Goal: Task Accomplishment & Management: Complete application form

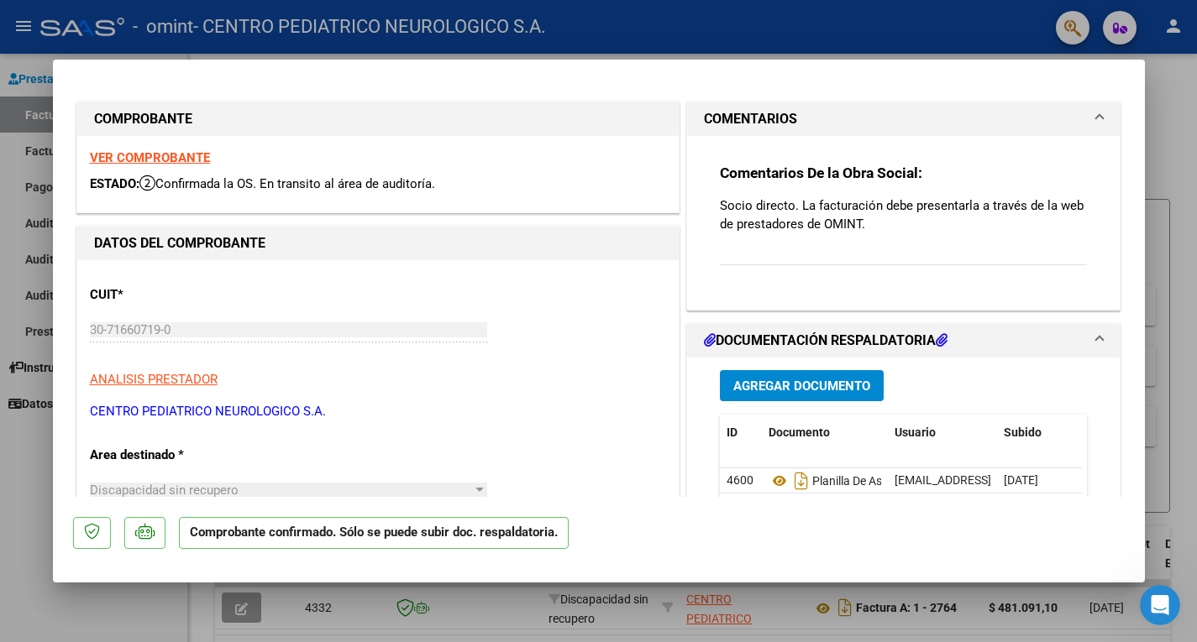
click at [1182, 127] on div at bounding box center [598, 321] width 1197 height 642
type input "$ 0,00"
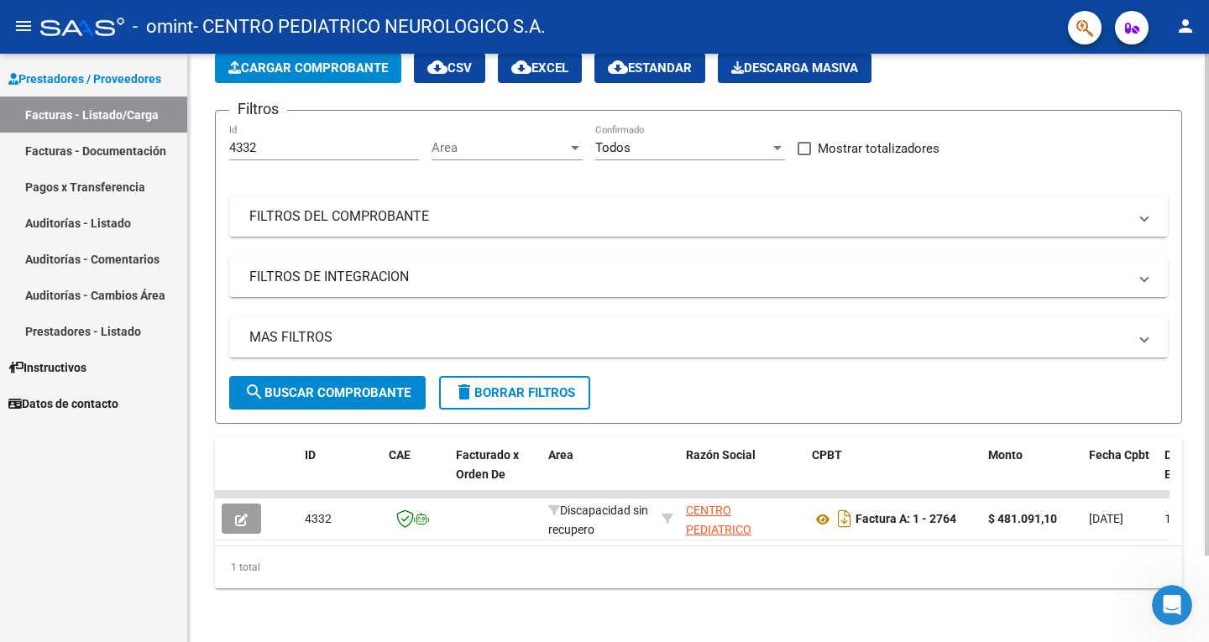
scroll to position [102, 0]
click at [1196, 415] on div at bounding box center [1207, 391] width 4 height 502
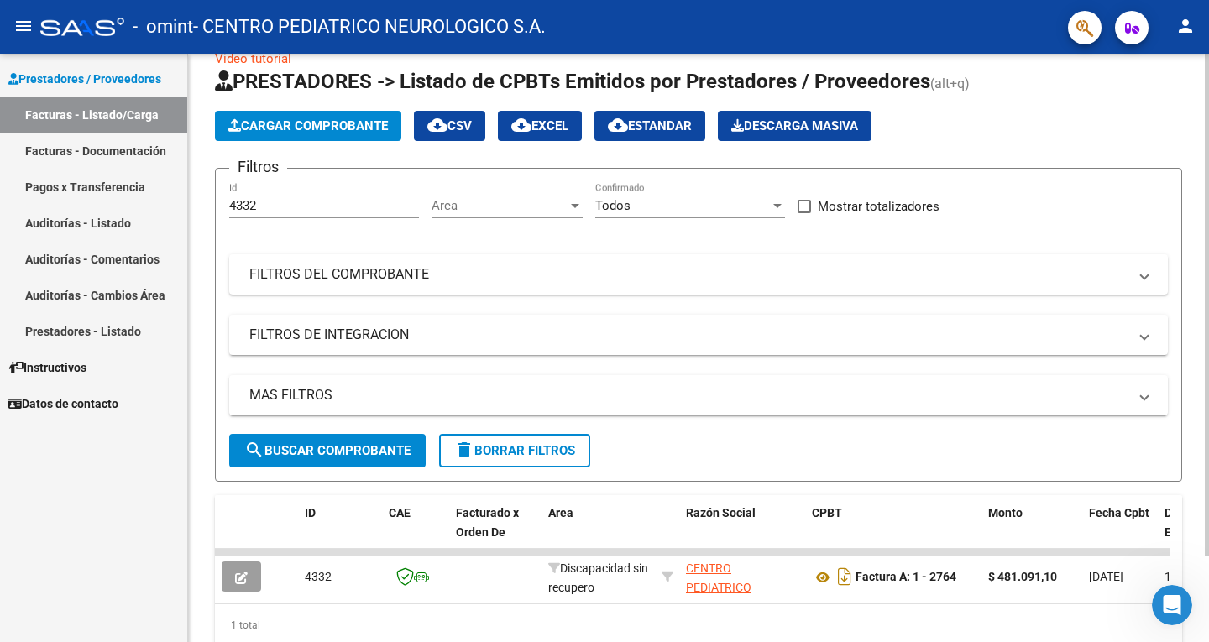
scroll to position [24, 0]
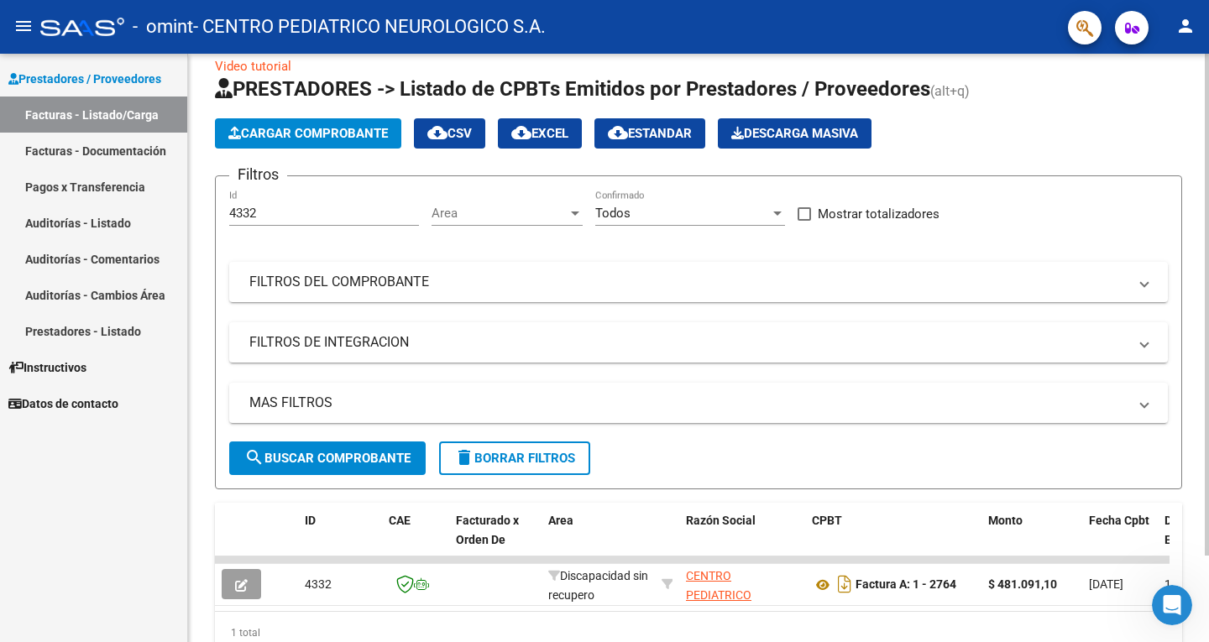
click at [1196, 167] on div at bounding box center [1207, 327] width 4 height 502
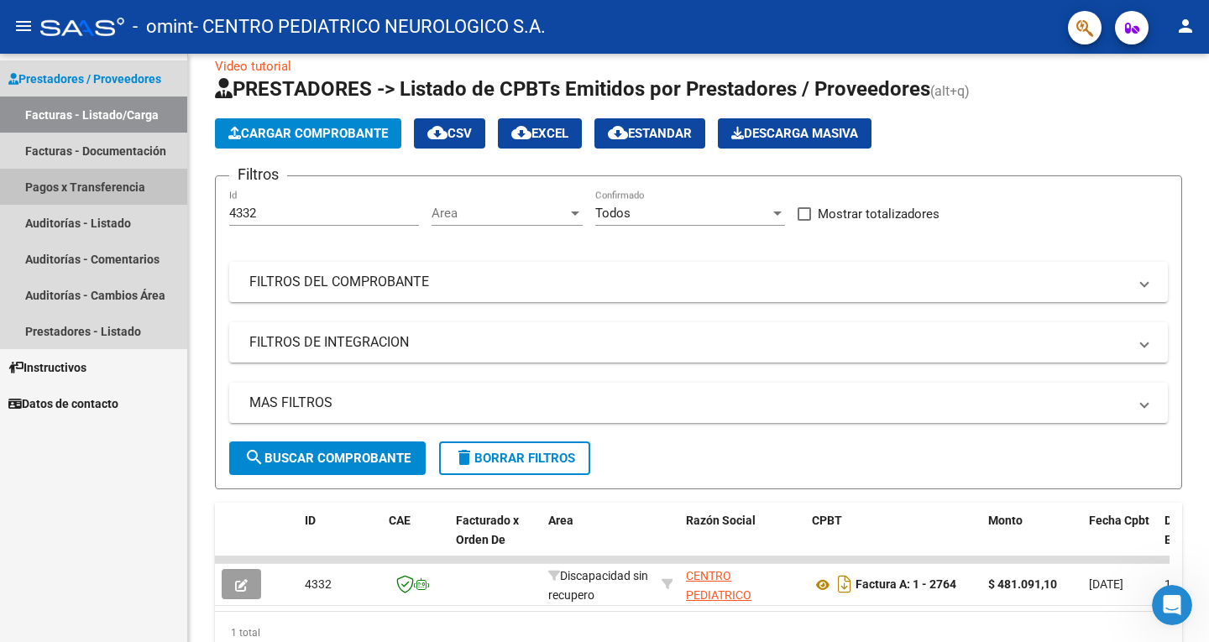
click at [106, 191] on link "Pagos x Transferencia" at bounding box center [93, 187] width 187 height 36
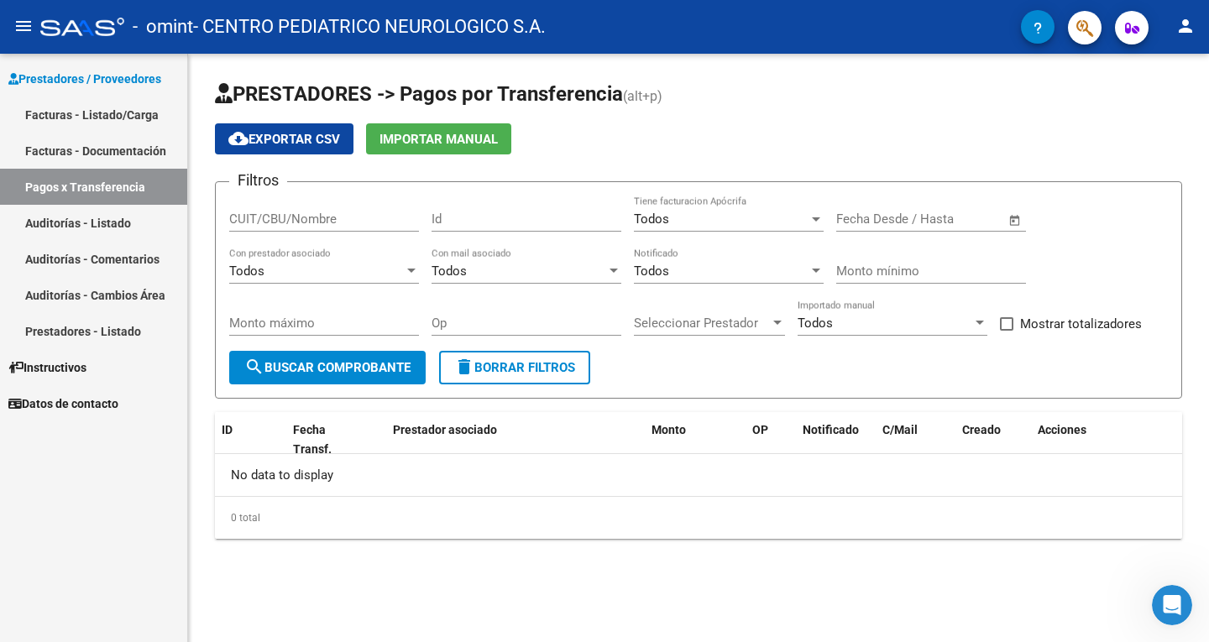
click at [335, 368] on span "search Buscar Comprobante" at bounding box center [327, 367] width 166 height 15
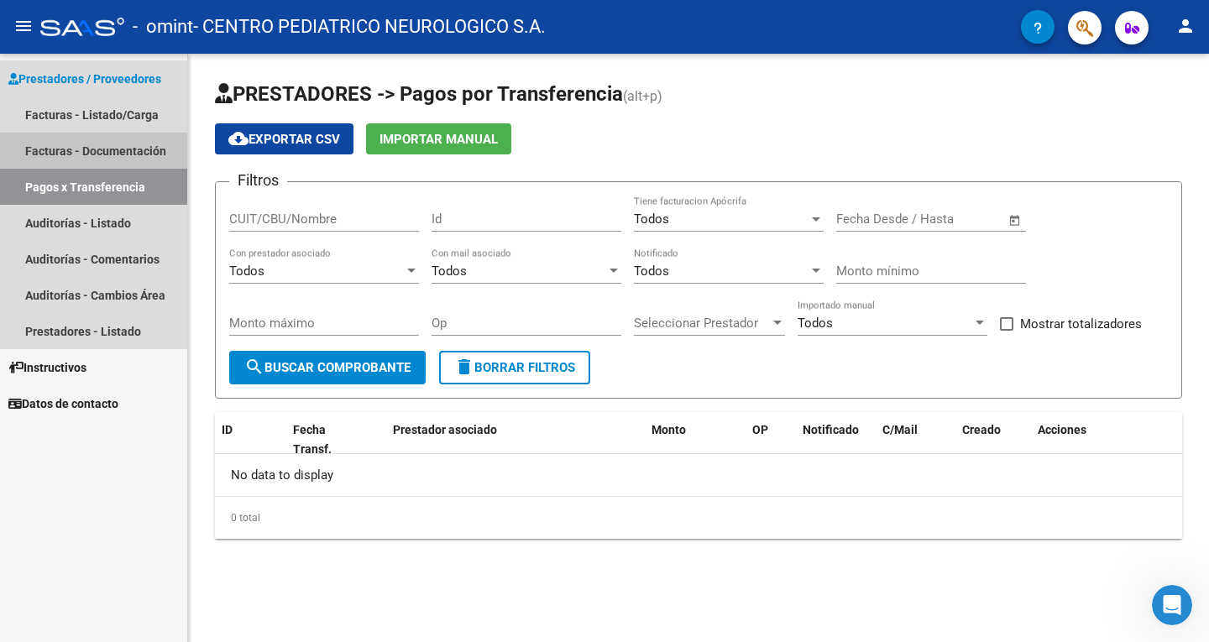
click at [98, 149] on link "Facturas - Documentación" at bounding box center [93, 151] width 187 height 36
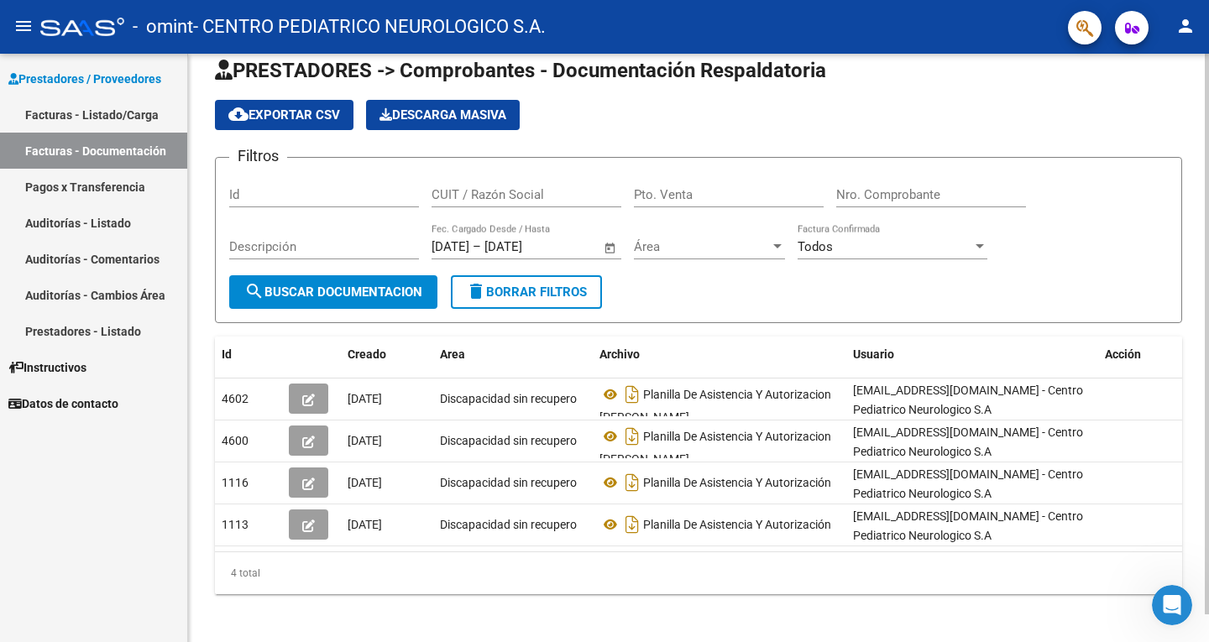
scroll to position [29, 0]
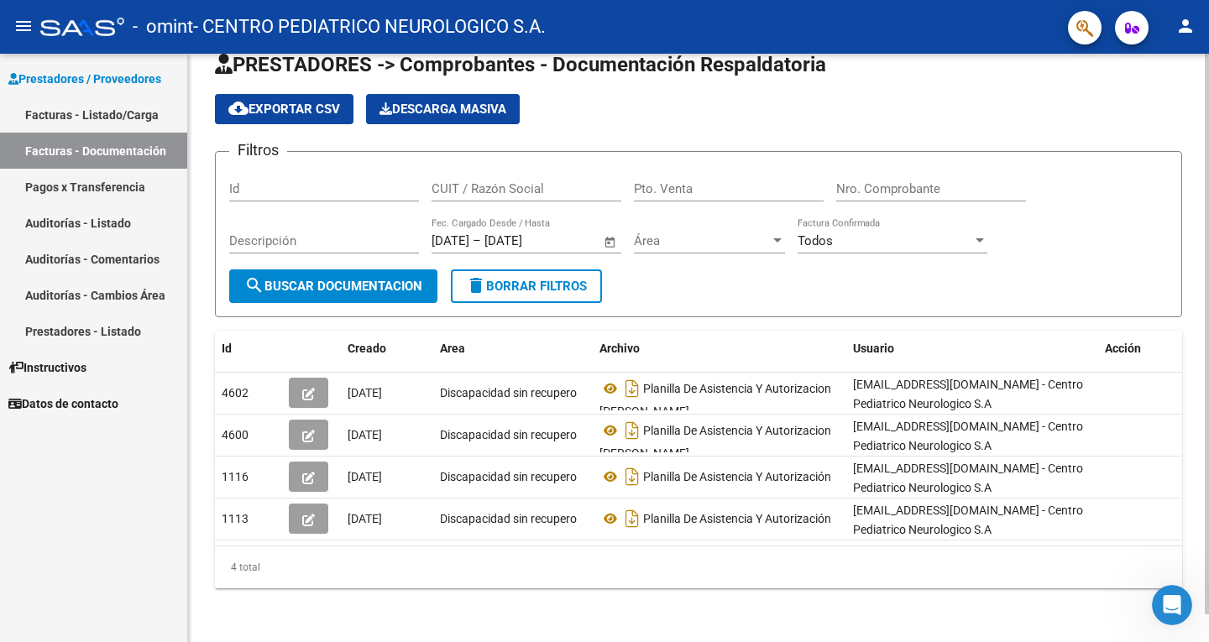
click at [1196, 459] on div "PRESTADORES -> Comprobantes - Documentación Respaldatoria cloud_download Export…" at bounding box center [700, 333] width 1025 height 618
click at [113, 108] on link "Facturas - Listado/Carga" at bounding box center [93, 115] width 187 height 36
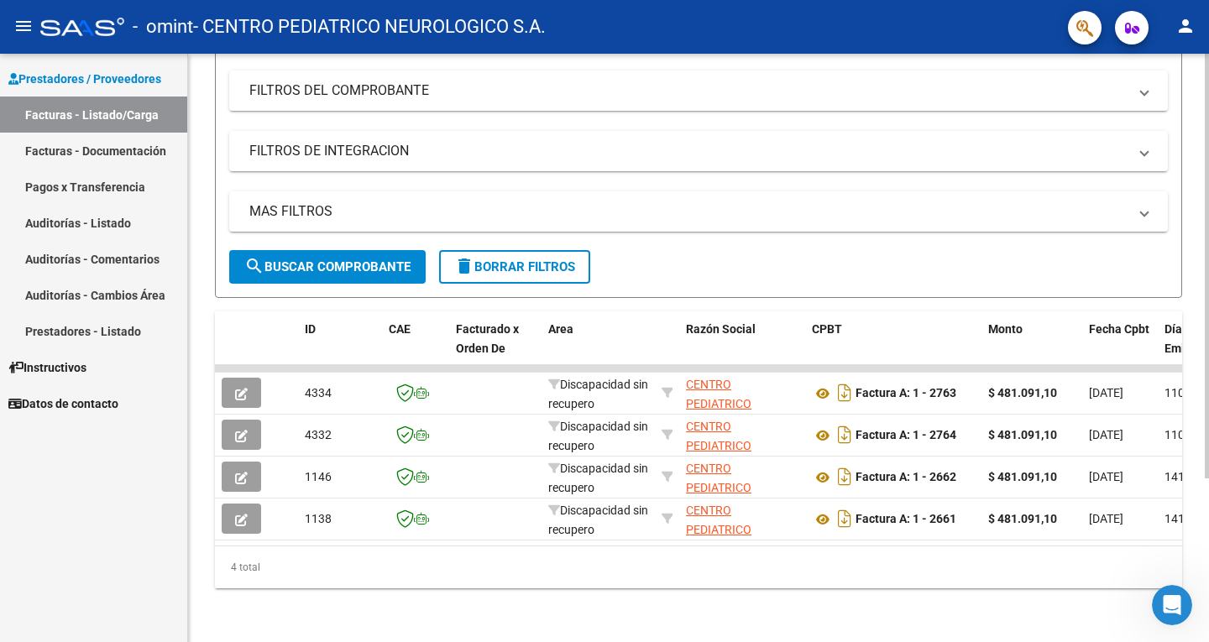
scroll to position [223, 0]
click at [1196, 468] on div at bounding box center [1207, 430] width 4 height 425
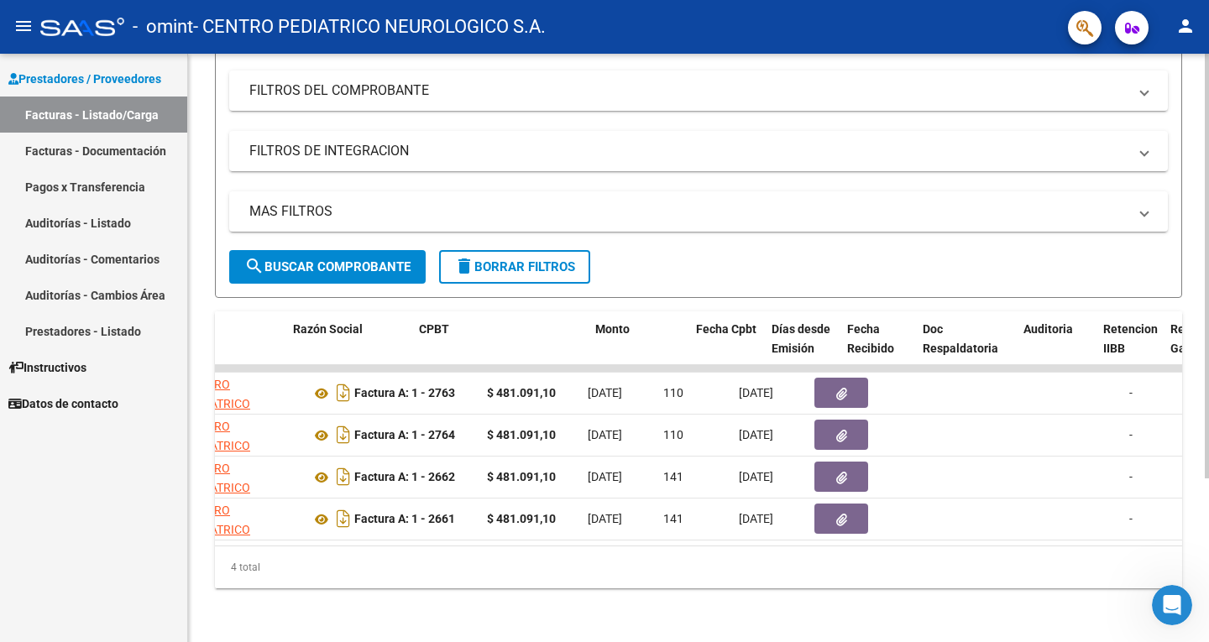
scroll to position [0, 0]
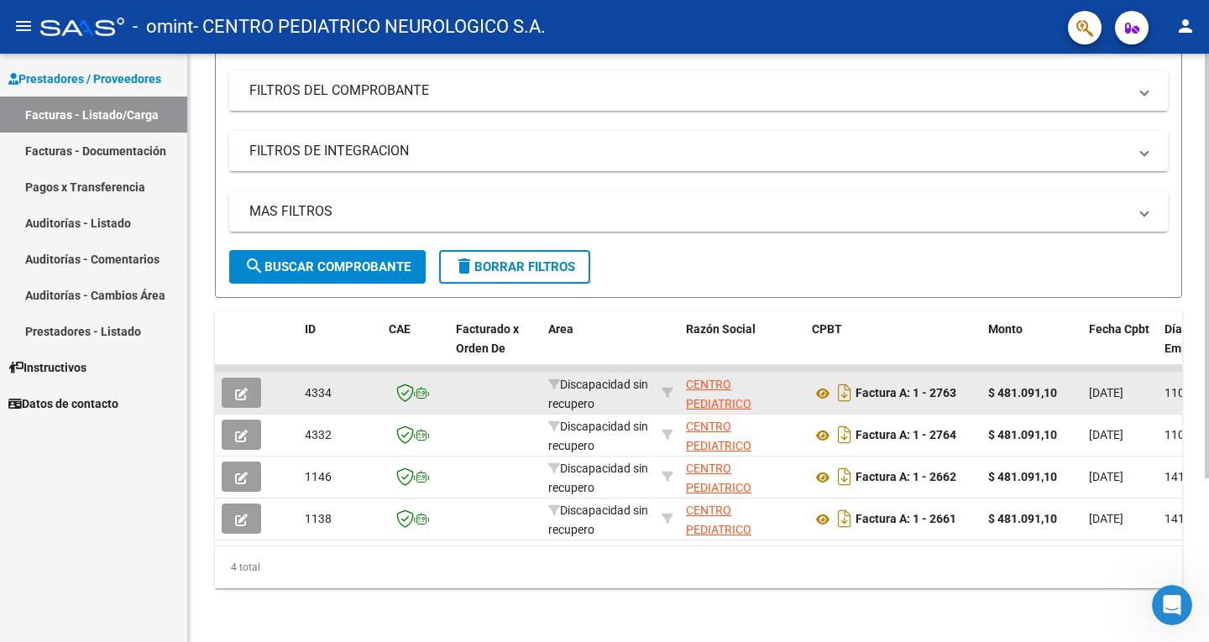
click at [238, 388] on icon "button" at bounding box center [241, 394] width 13 height 13
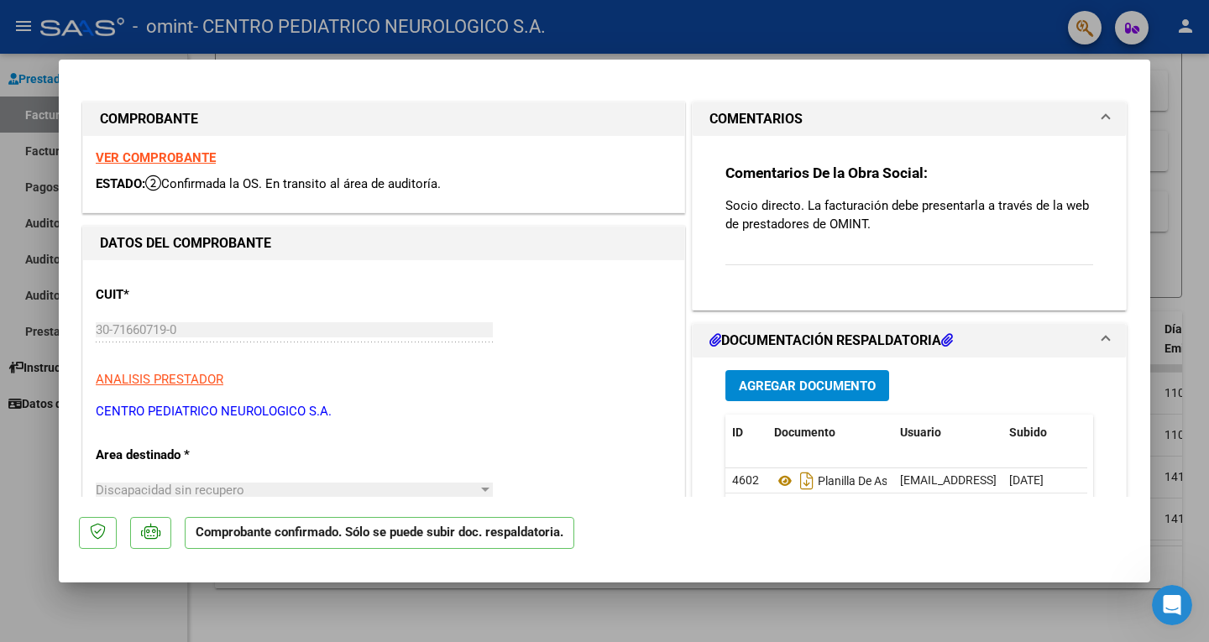
click at [1196, 159] on div at bounding box center [604, 321] width 1209 height 642
type input "$ 0,00"
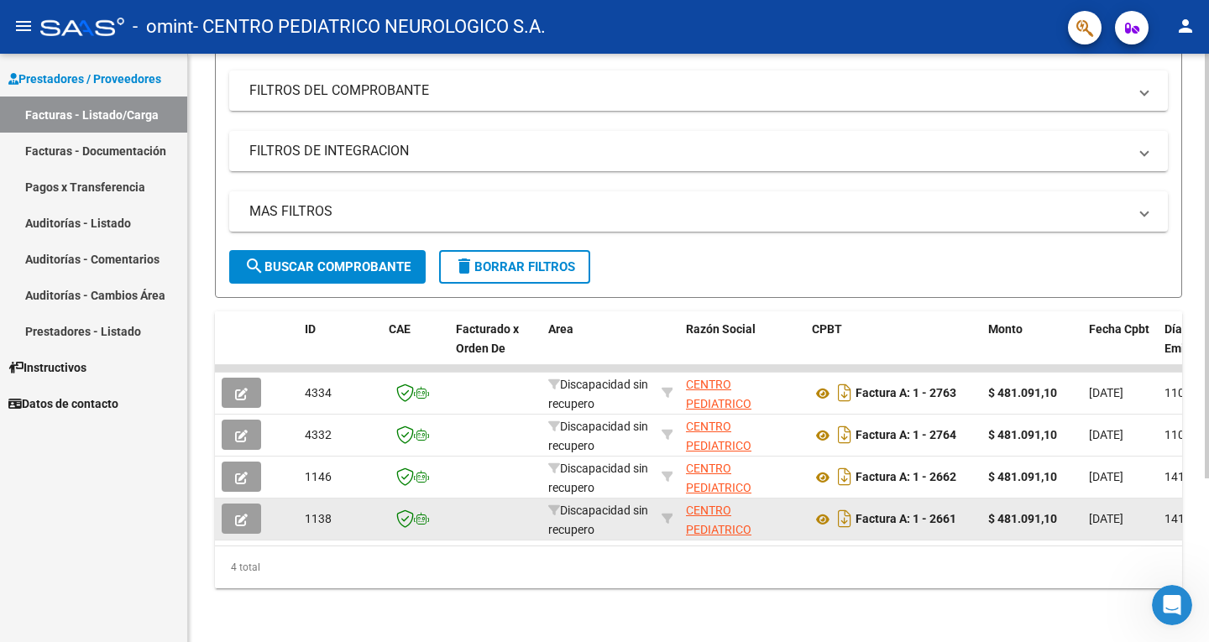
click at [500, 514] on datatable-body-cell at bounding box center [495, 519] width 92 height 41
click at [294, 509] on datatable-body-cell at bounding box center [286, 519] width 24 height 41
click at [241, 514] on icon "button" at bounding box center [241, 520] width 13 height 13
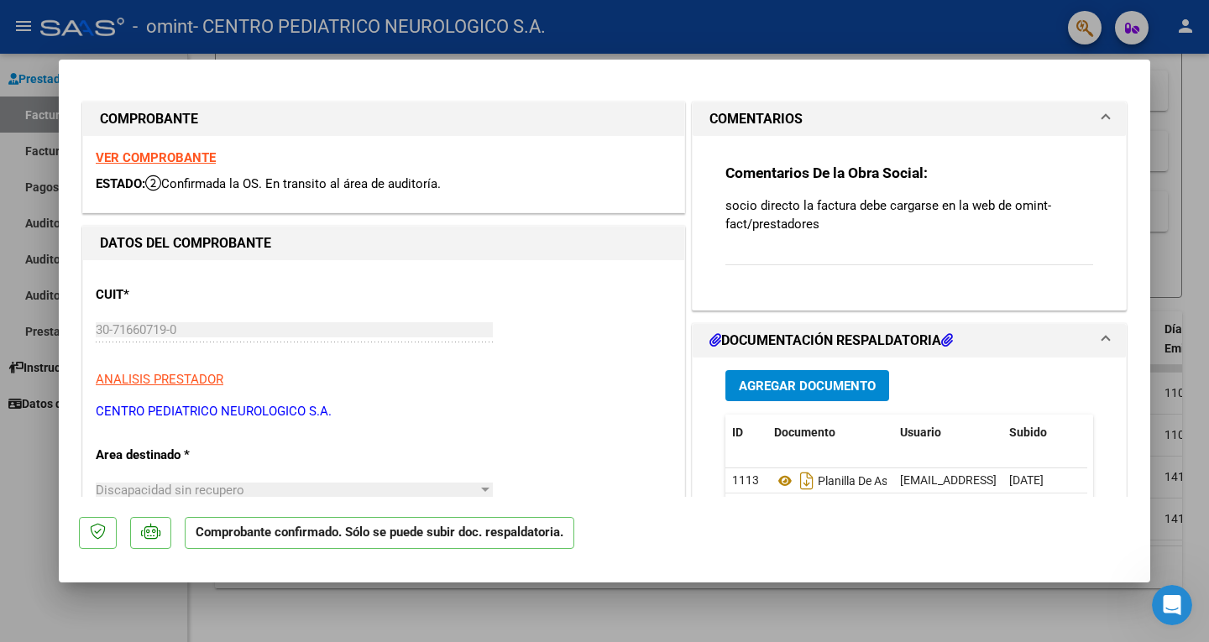
drag, startPoint x: 1132, startPoint y: 166, endPoint x: 1130, endPoint y: 191, distance: 24.5
click at [1130, 191] on mat-dialog-content "COMPROBANTE VER COMPROBANTE ESTADO: Confirmada la OS. En transito al área de au…" at bounding box center [605, 288] width 1092 height 417
click at [1116, 193] on div "COMENTARIOS Comentarios De la Obra Social: socio directo la factura debe cargar…" at bounding box center [910, 206] width 442 height 209
click at [1196, 82] on div at bounding box center [604, 321] width 1209 height 642
type input "$ 0,00"
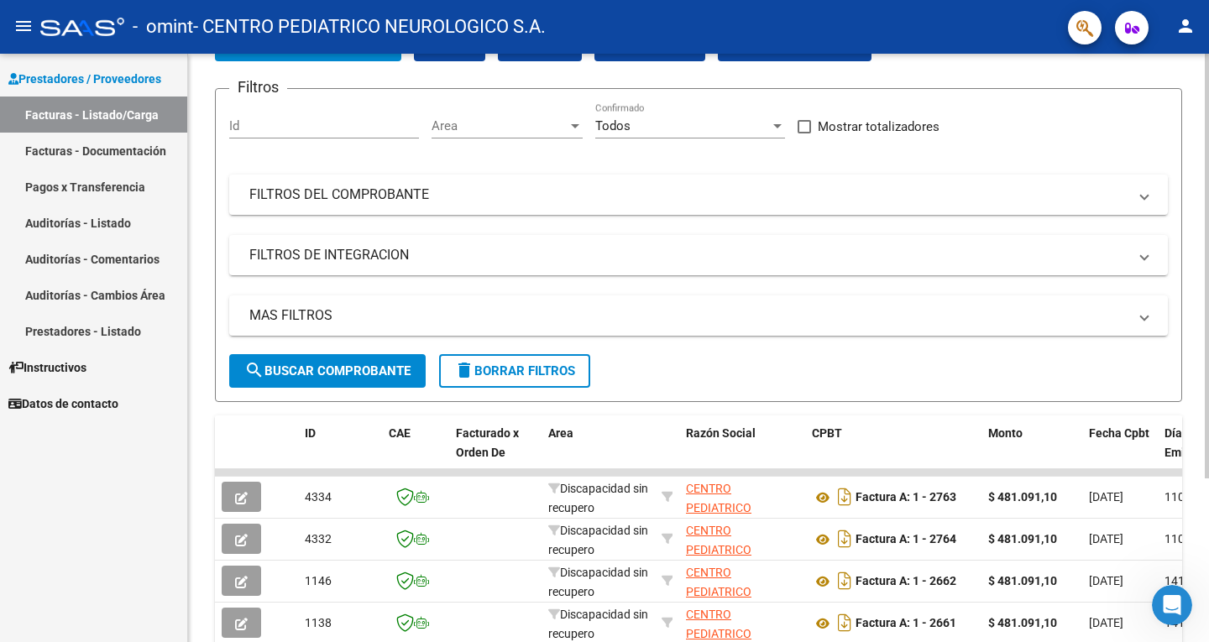
click at [1196, 288] on div at bounding box center [1207, 351] width 4 height 425
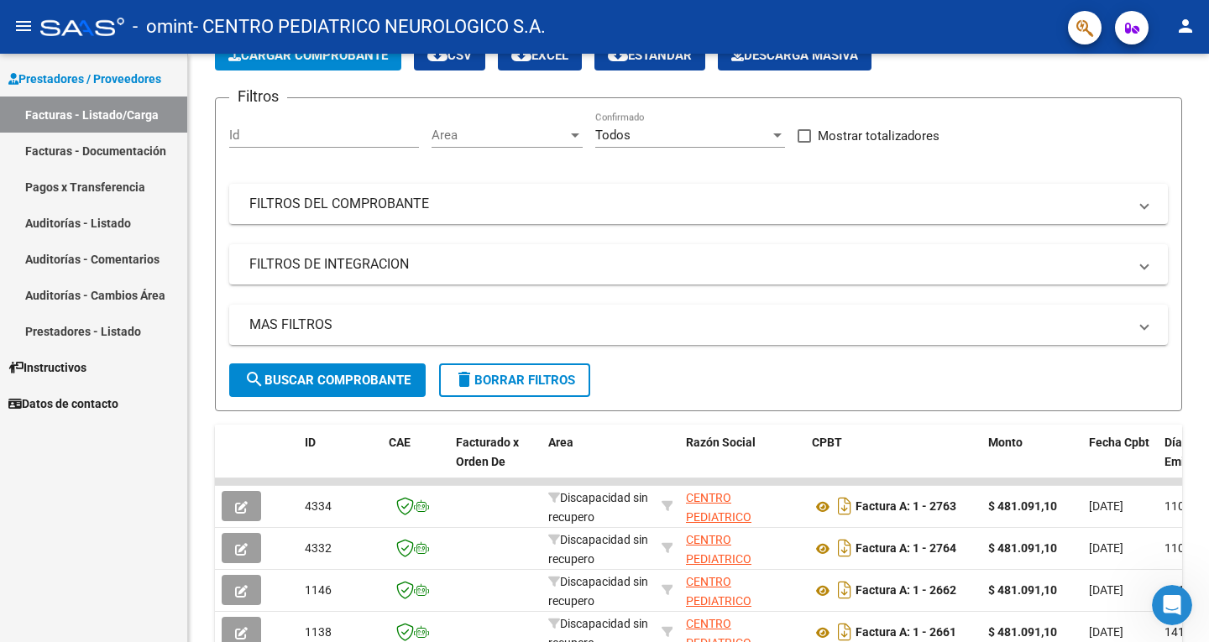
click at [89, 72] on span "Prestadores / Proveedores" at bounding box center [84, 79] width 153 height 18
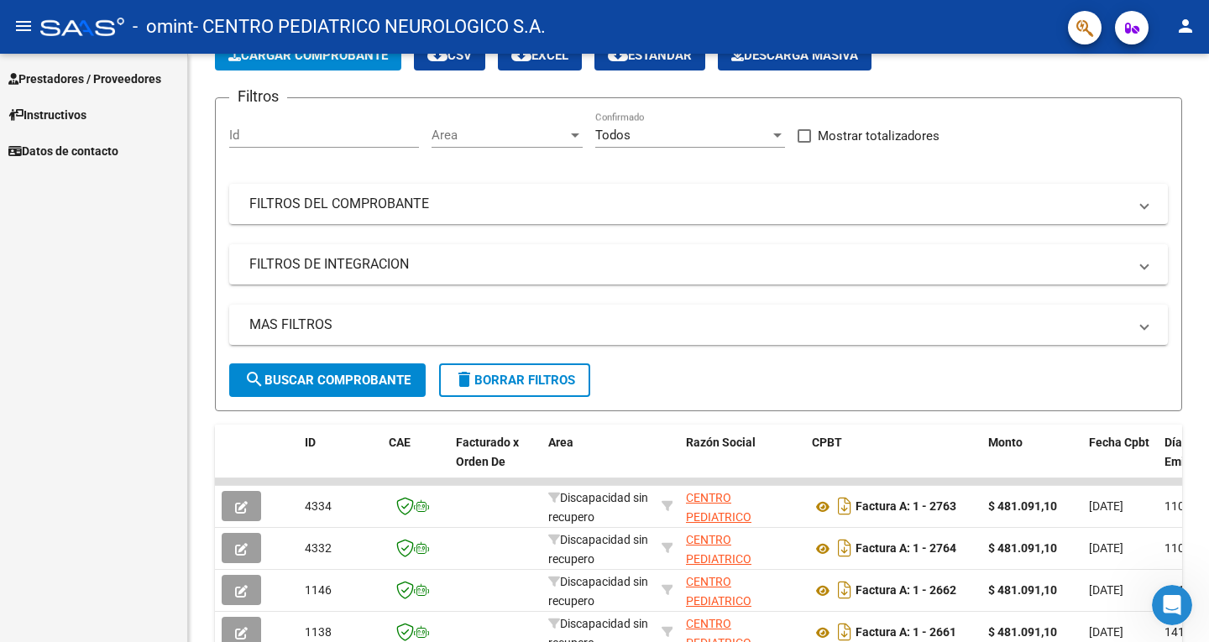
click at [89, 72] on span "Prestadores / Proveedores" at bounding box center [84, 79] width 153 height 18
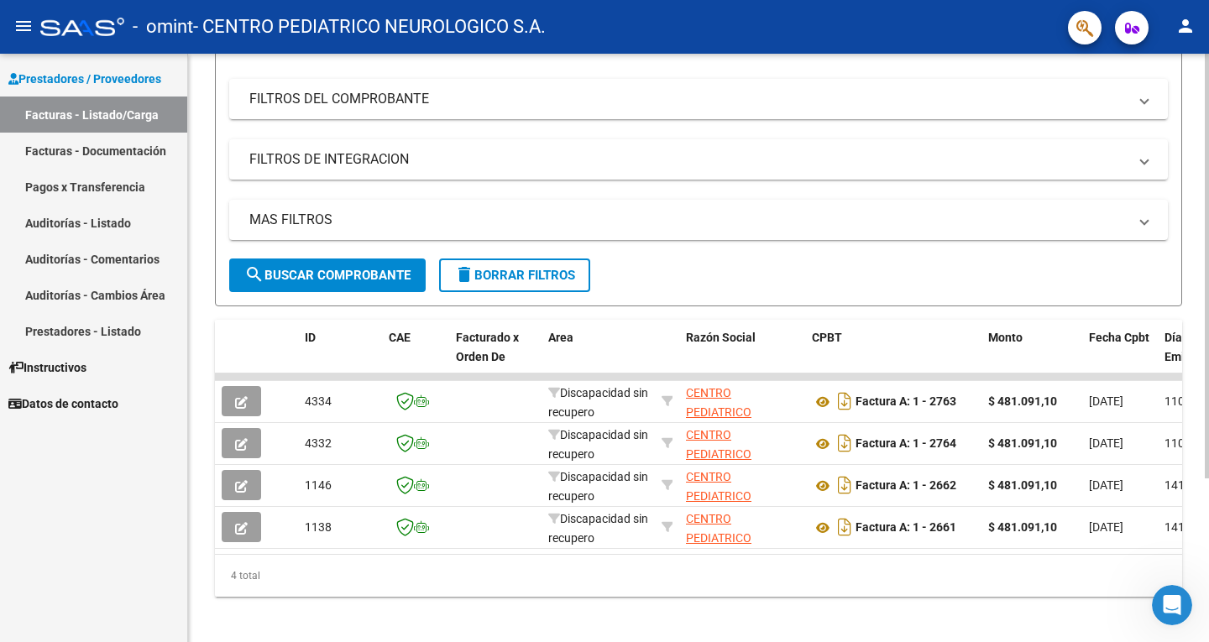
scroll to position [212, 0]
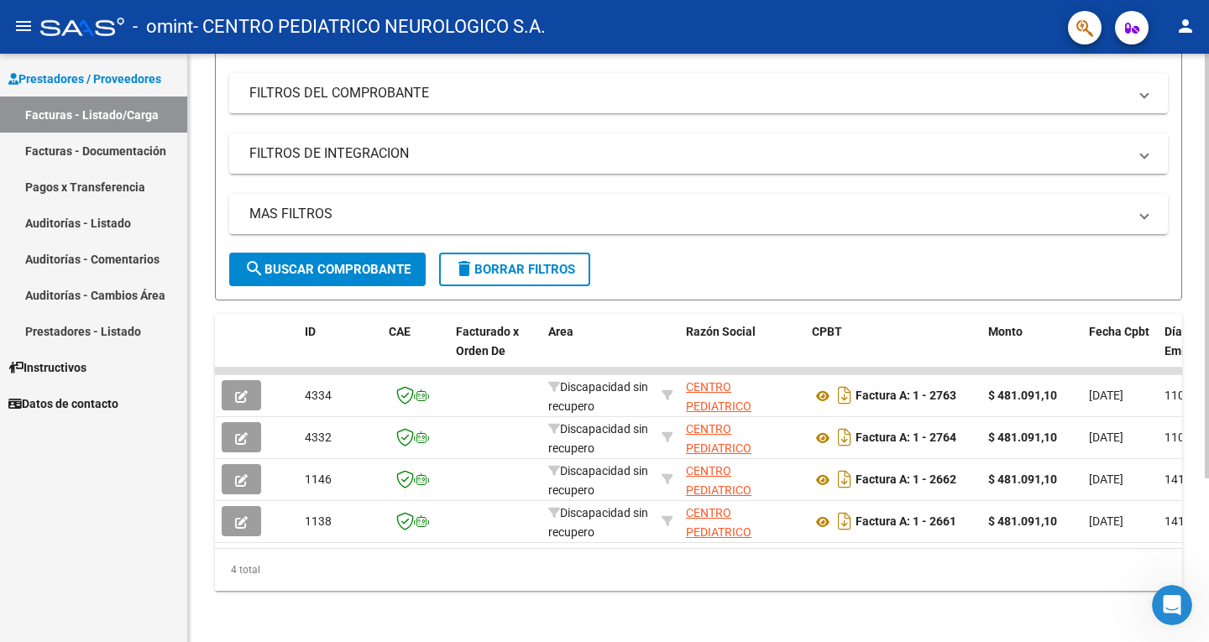
click at [1196, 254] on div at bounding box center [1207, 428] width 4 height 425
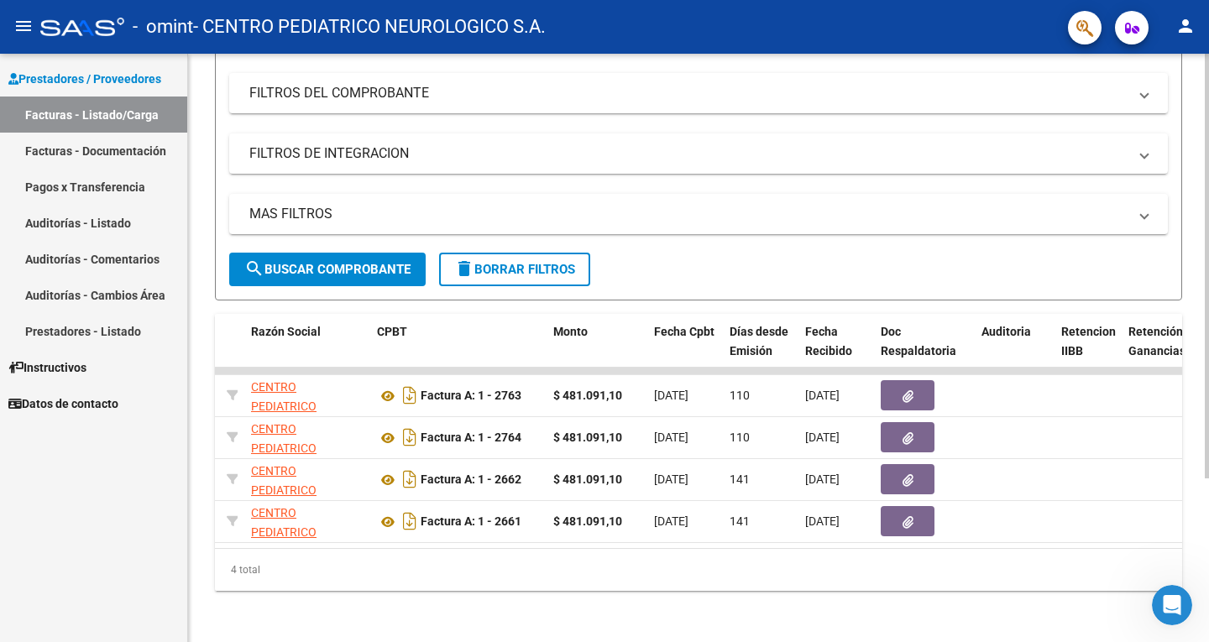
scroll to position [0, 438]
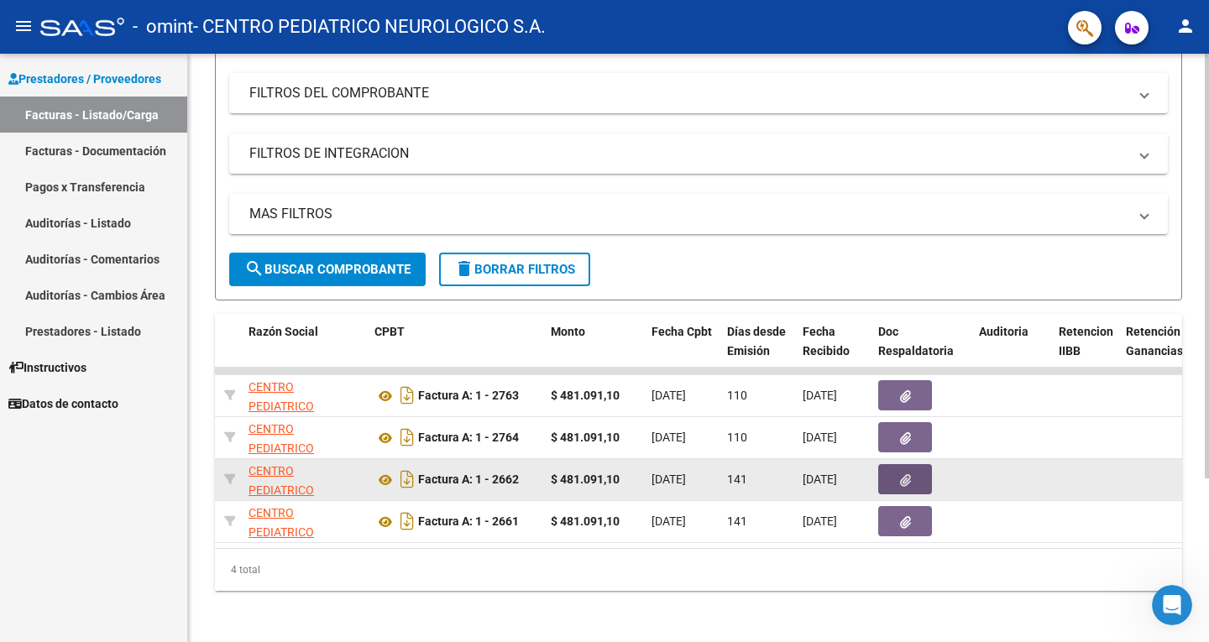
click at [894, 480] on button "button" at bounding box center [905, 479] width 54 height 30
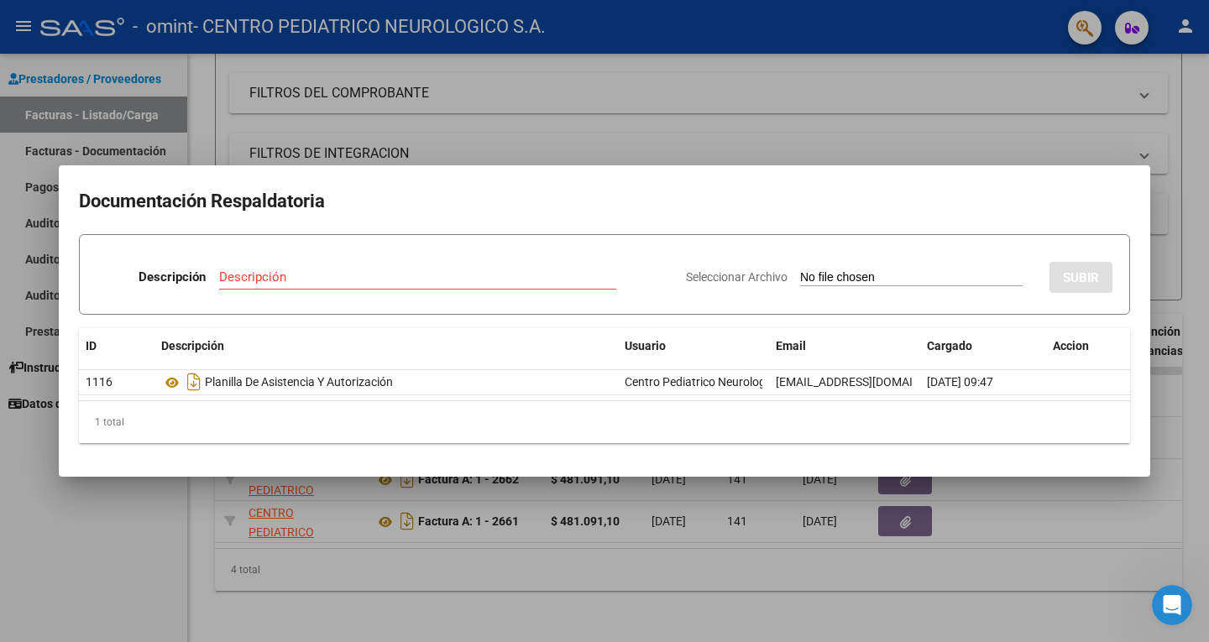
click at [1196, 161] on div at bounding box center [604, 321] width 1209 height 642
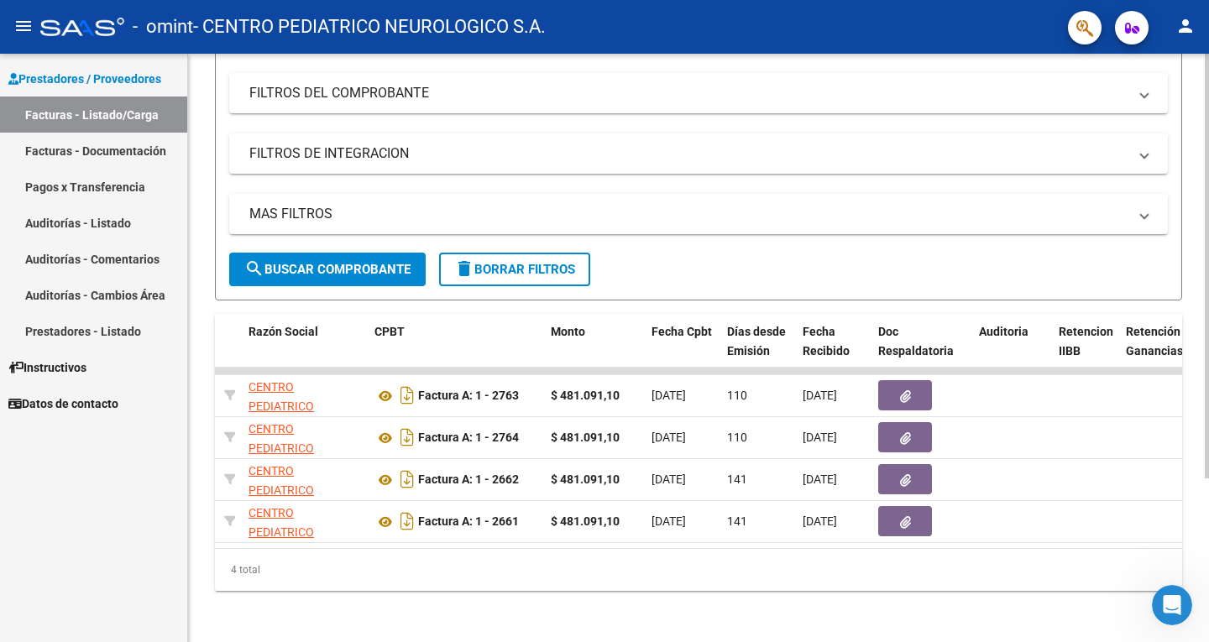
drag, startPoint x: 570, startPoint y: 547, endPoint x: 540, endPoint y: 549, distance: 30.3
click at [540, 548] on datatable-body "4334 Discapacidad sin recupero CENTRO PEDIATRICO NEUROLOGICO S.A. 30716607190 F…" at bounding box center [699, 458] width 968 height 181
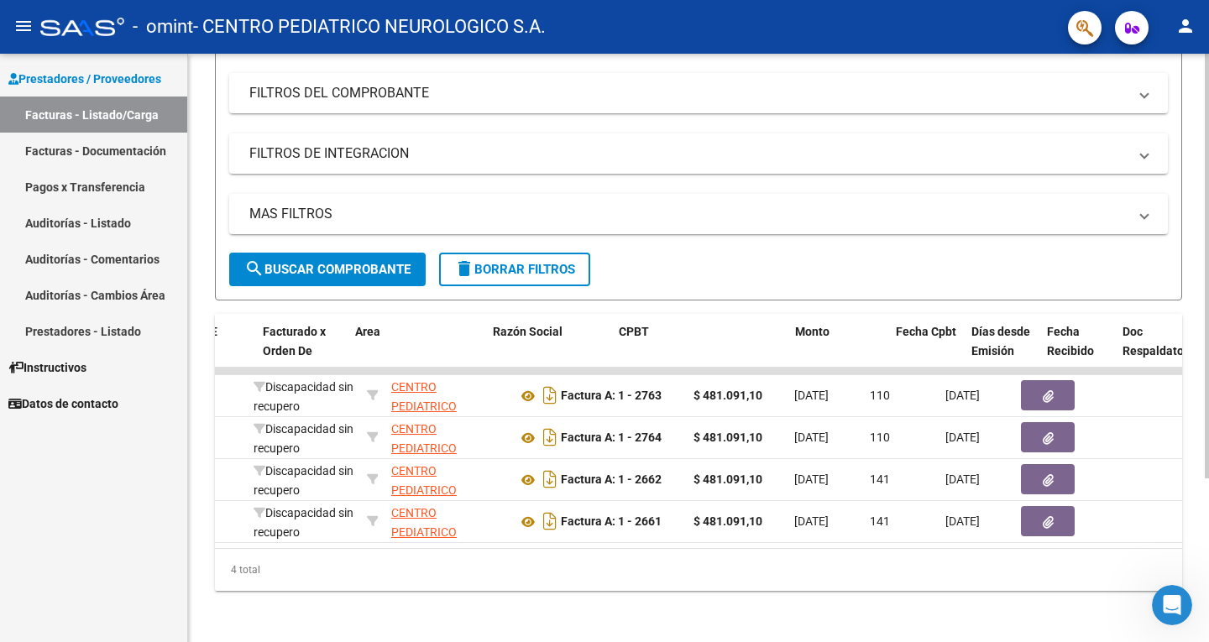
scroll to position [0, 191]
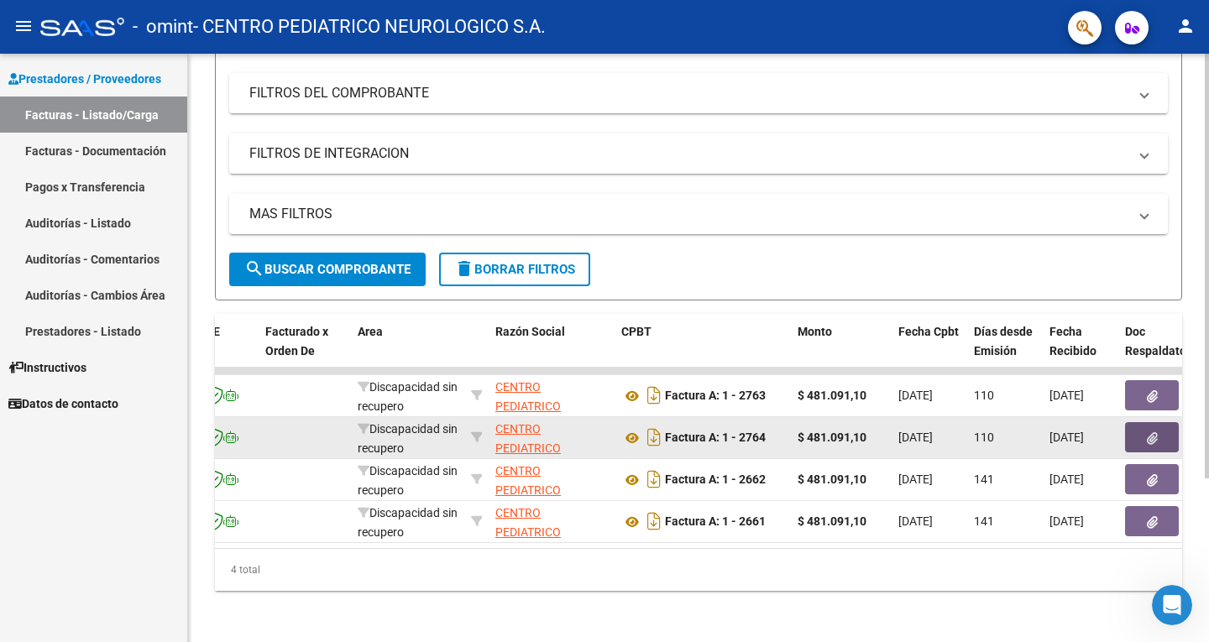
click at [1156, 435] on icon "button" at bounding box center [1152, 439] width 11 height 13
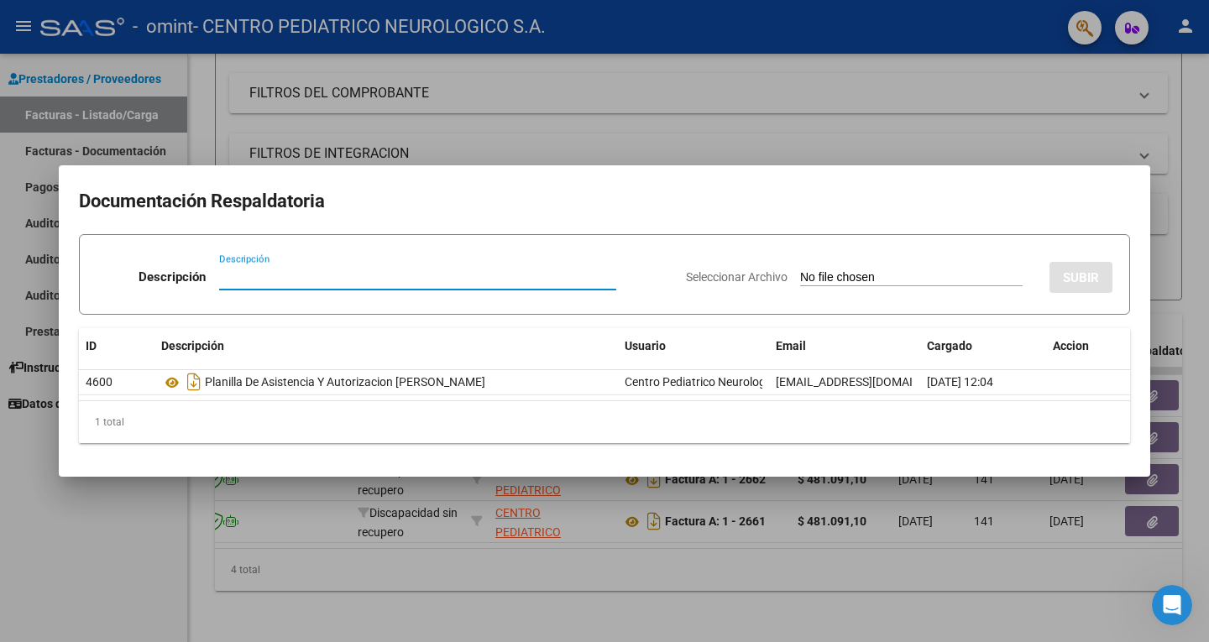
click at [1196, 108] on div at bounding box center [604, 321] width 1209 height 642
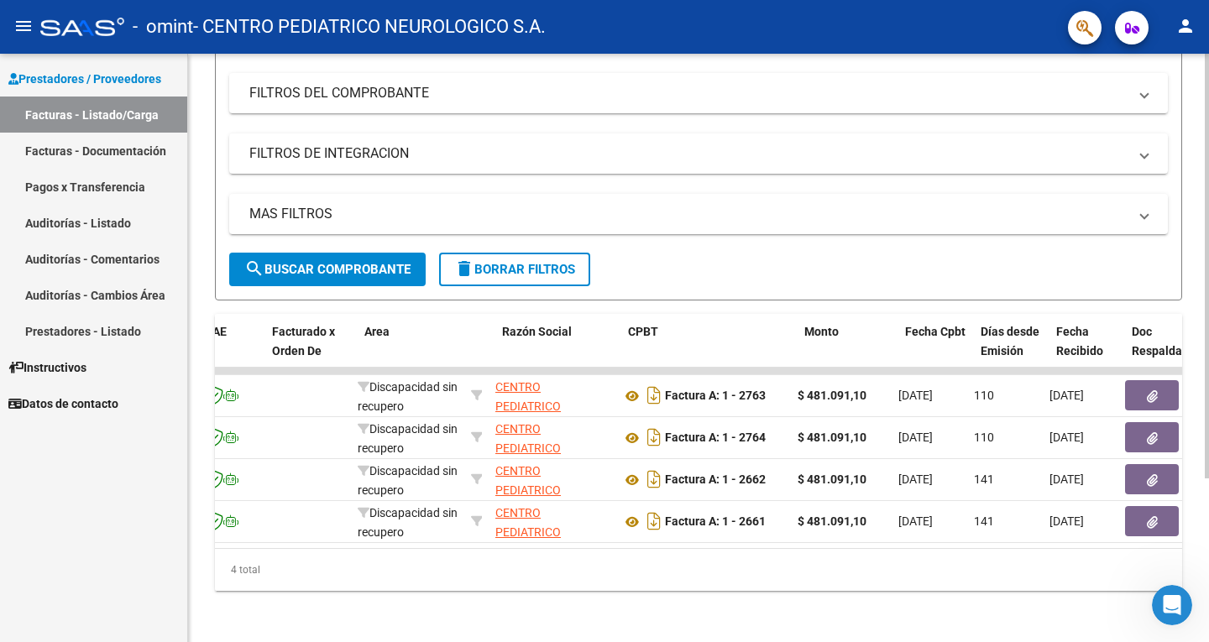
scroll to position [0, 0]
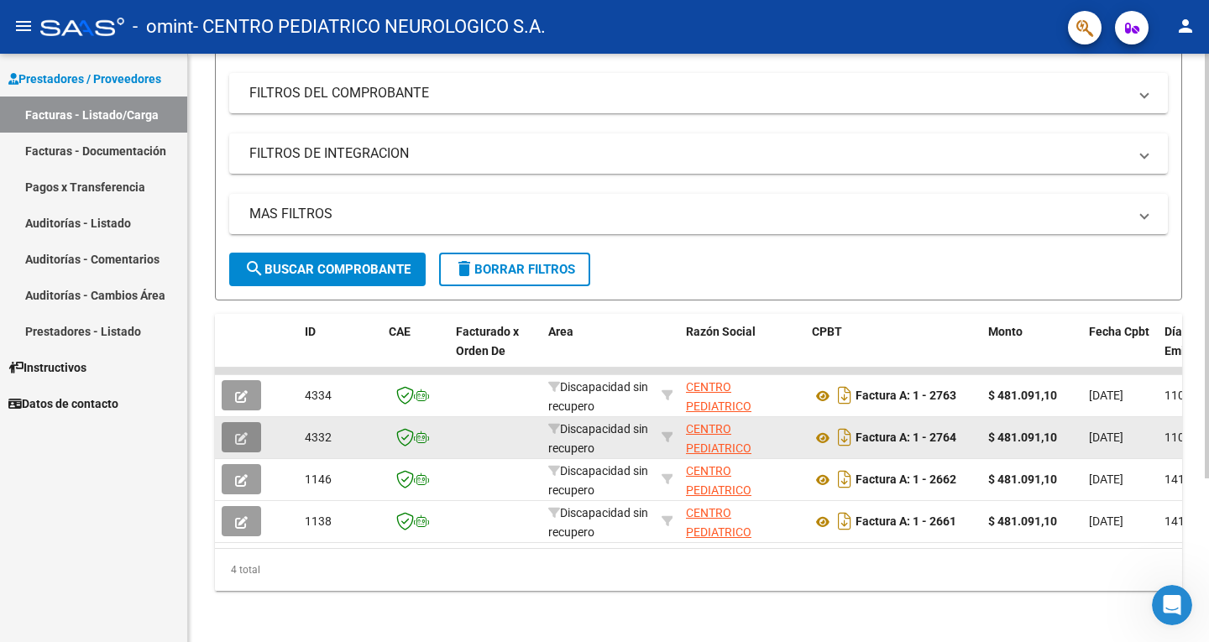
click at [232, 440] on button "button" at bounding box center [241, 437] width 39 height 30
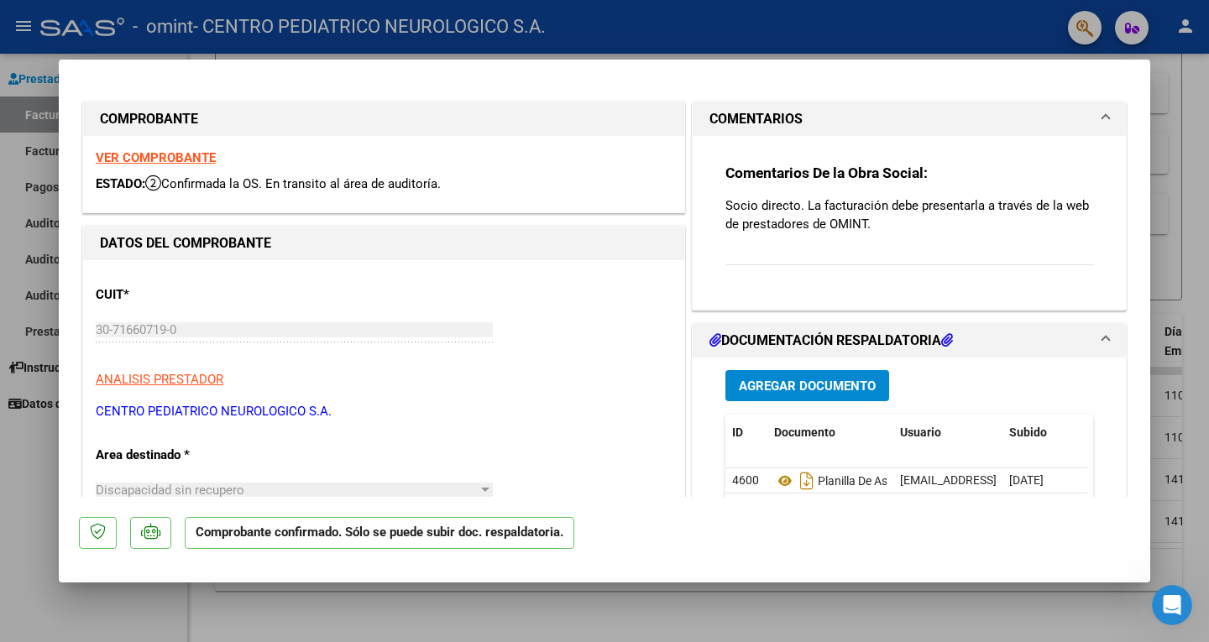
click at [1196, 92] on div at bounding box center [604, 321] width 1209 height 642
type input "$ 0,00"
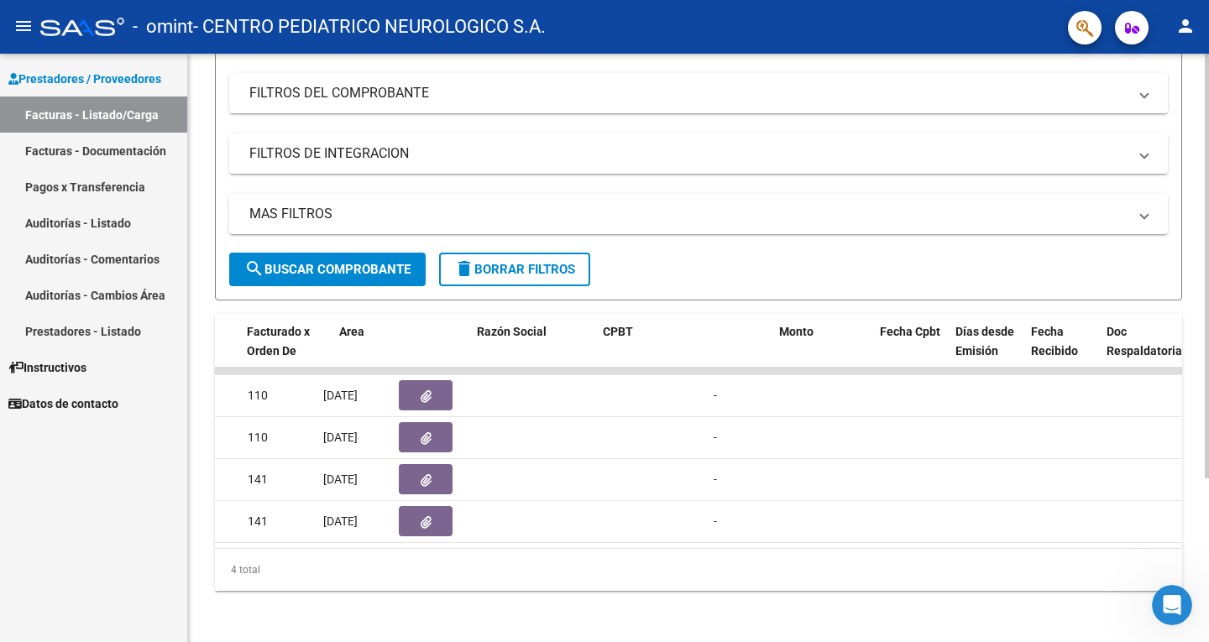
scroll to position [0, 118]
